Goal: Task Accomplishment & Management: Manage account settings

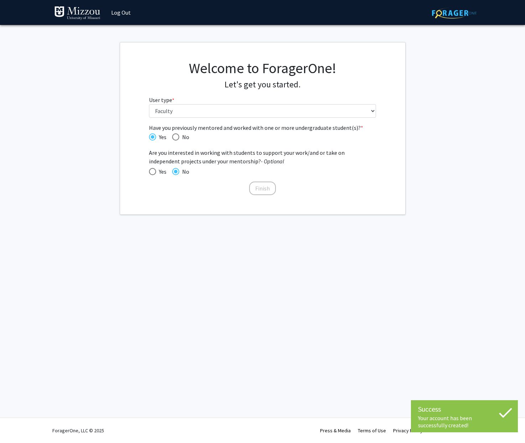
select select "5: faculty"
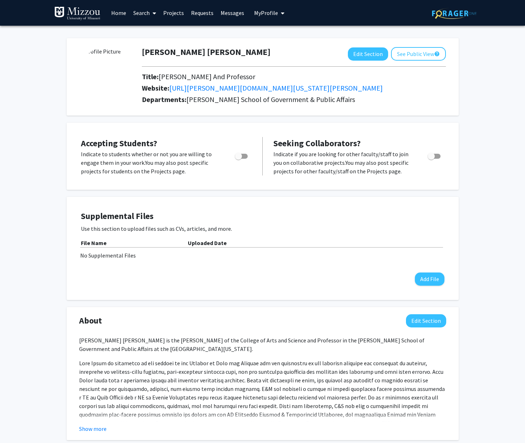
click at [503, 416] on icon at bounding box center [500, 413] width 13 height 10
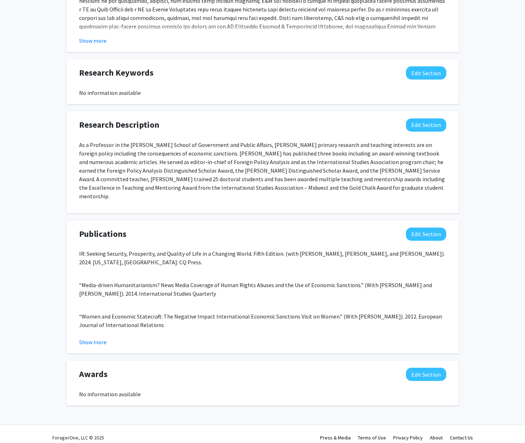
scroll to position [387, 0]
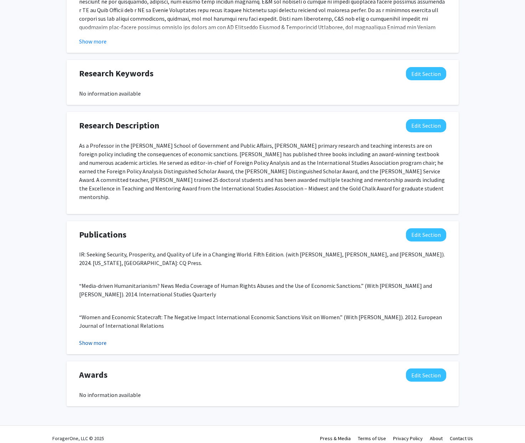
click at [97, 339] on button "Show more" at bounding box center [92, 343] width 27 height 9
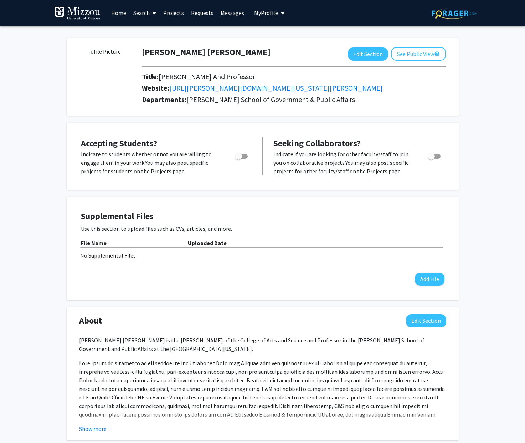
scroll to position [0, 0]
click at [421, 54] on button "See Public View help" at bounding box center [418, 54] width 55 height 14
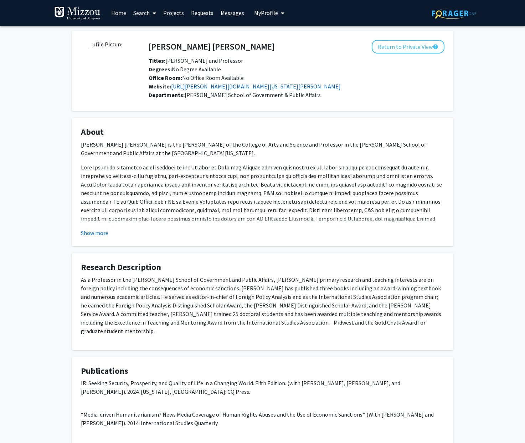
click at [227, 88] on link "[URL][PERSON_NAME][DOMAIN_NAME][US_STATE][PERSON_NAME]" at bounding box center [256, 86] width 170 height 7
click at [397, 50] on button "Return to Private View help" at bounding box center [408, 47] width 73 height 14
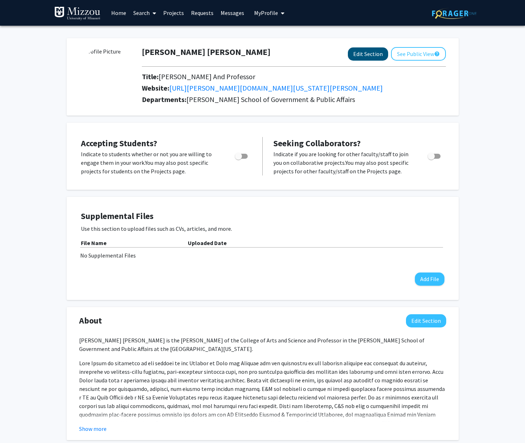
click at [366, 56] on button "Edit Section" at bounding box center [368, 53] width 40 height 13
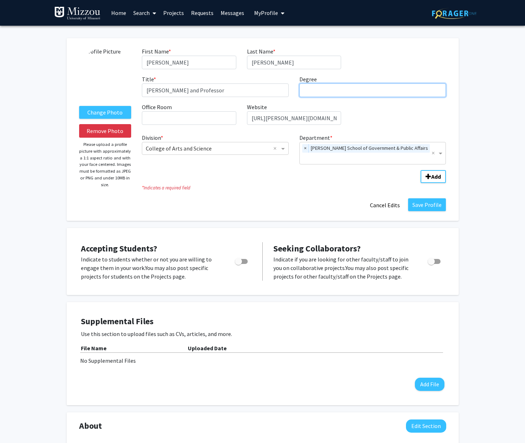
click at [333, 92] on input "Degree required" at bounding box center [373, 90] width 147 height 14
type input "PhD"
click at [193, 120] on input "Office Room required" at bounding box center [189, 118] width 94 height 14
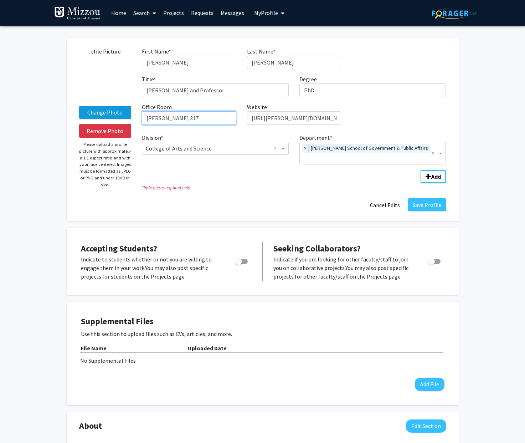
type input "[PERSON_NAME] 317"
click at [101, 112] on label "Change Photo" at bounding box center [105, 112] width 52 height 13
click at [0, 0] on input "Change Photo" at bounding box center [0, 0] width 0 height 0
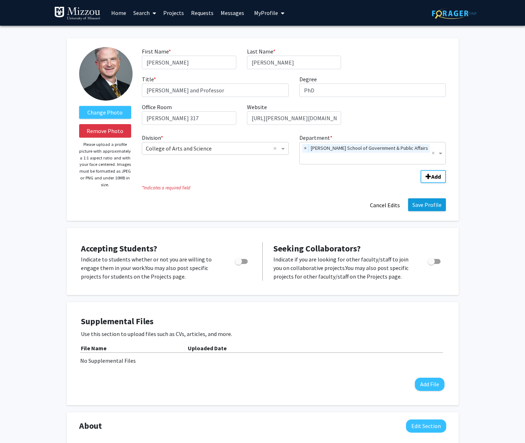
click at [432, 198] on button "Save Profile" at bounding box center [427, 204] width 38 height 13
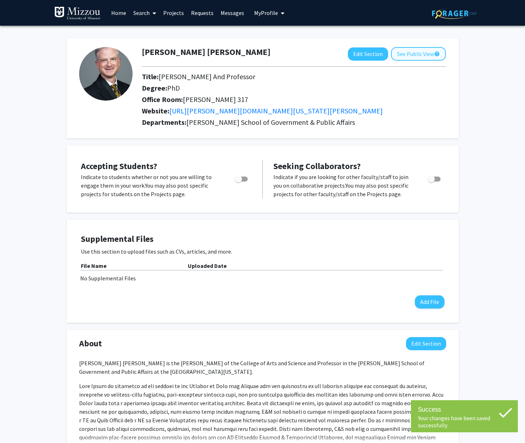
click at [411, 55] on button "See Public View help" at bounding box center [418, 54] width 55 height 14
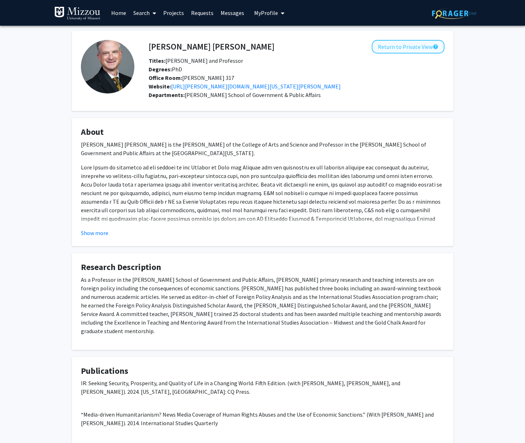
click at [411, 50] on button "Return to Private View help" at bounding box center [408, 47] width 73 height 14
